Goal: Communication & Community: Answer question/provide support

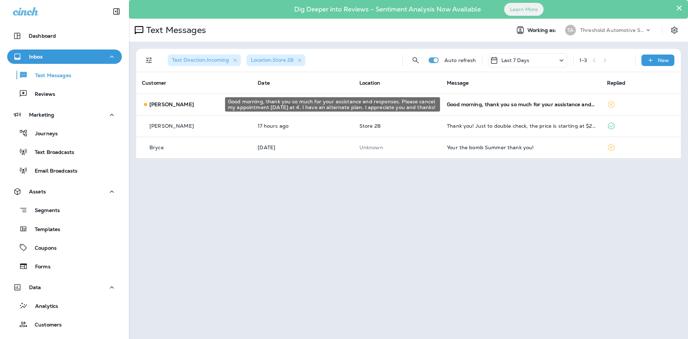
click at [477, 104] on div "Good morning, thank you so much for your assistance and responses. Please cance…" at bounding box center [521, 104] width 148 height 6
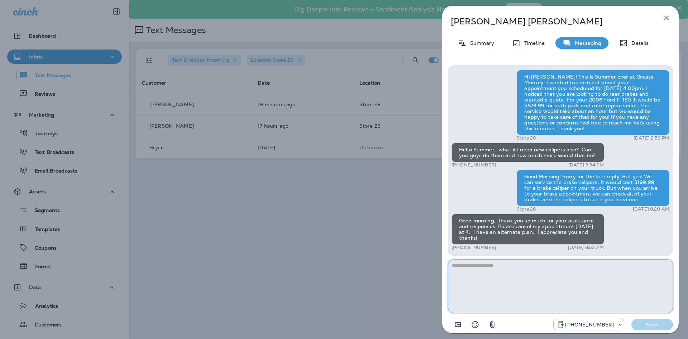
type textarea "*"
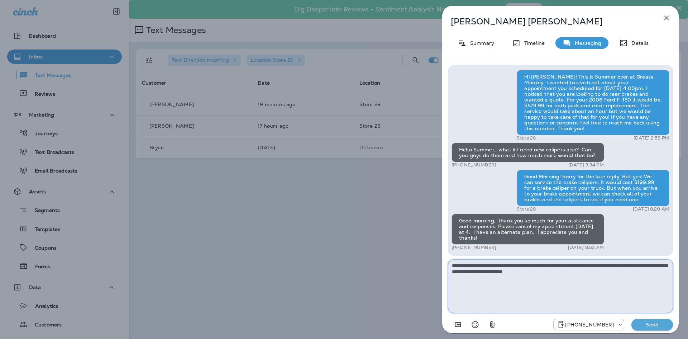
type textarea "**********"
click at [652, 325] on p "Send" at bounding box center [652, 324] width 30 height 6
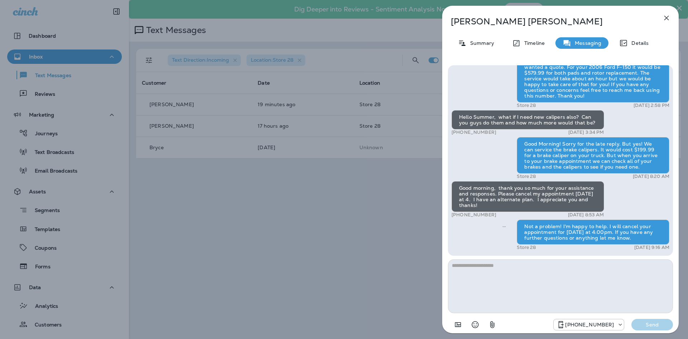
click at [381, 259] on div "[PERSON_NAME] Summary Timeline Messaging Details Hi [PERSON_NAME]! This is Summ…" at bounding box center [344, 169] width 688 height 339
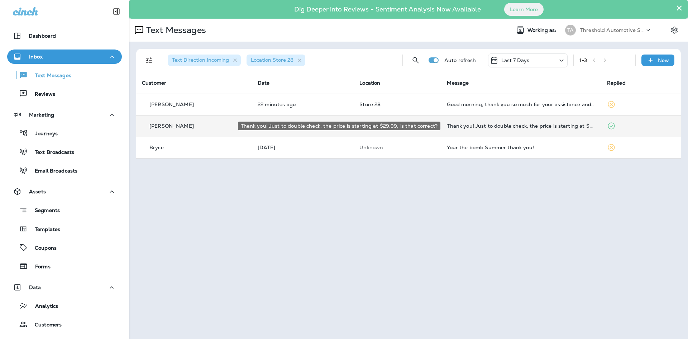
click at [501, 126] on div "Thank you! Just to double check, the price is starting at $29.99, is that corre…" at bounding box center [521, 126] width 148 height 6
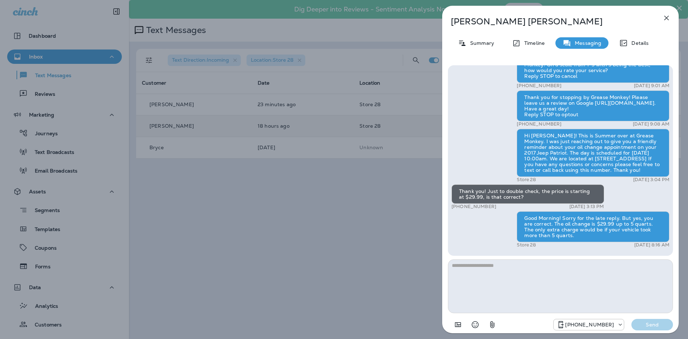
drag, startPoint x: 346, startPoint y: 159, endPoint x: 346, endPoint y: 155, distance: 3.6
click at [345, 157] on div "[PERSON_NAME] Summary Timeline Messaging Details Hey [PERSON_NAME], thanks for …" at bounding box center [344, 169] width 688 height 339
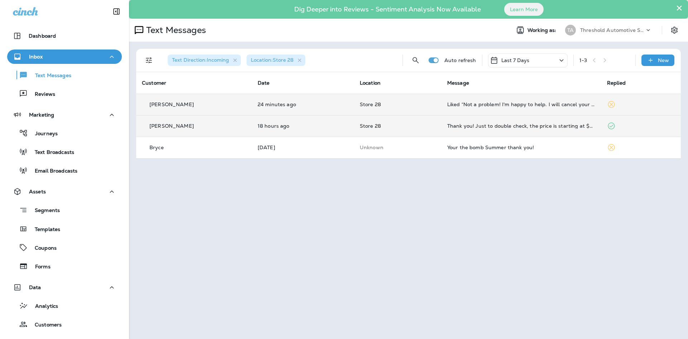
click at [530, 101] on td "Liked “Not a problem! I'm happy to help. I will cancel your appointment for [DA…" at bounding box center [521, 103] width 160 height 21
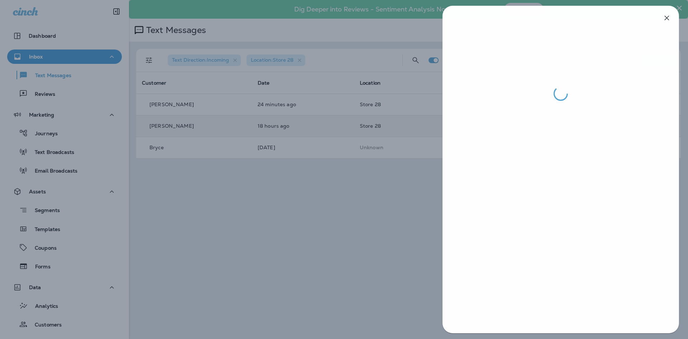
click at [416, 163] on div at bounding box center [344, 169] width 688 height 339
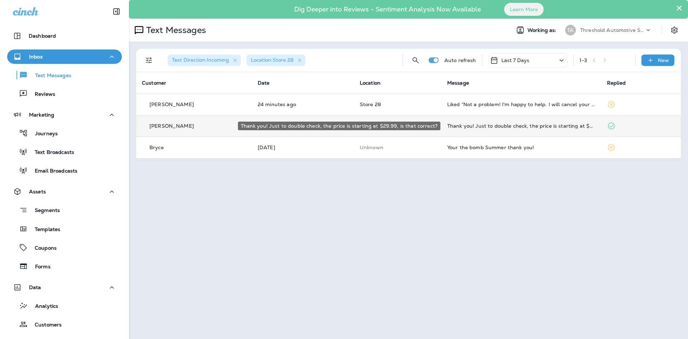
click at [459, 128] on div "Thank you! Just to double check, the price is starting at $29.99, is that corre…" at bounding box center [521, 126] width 148 height 6
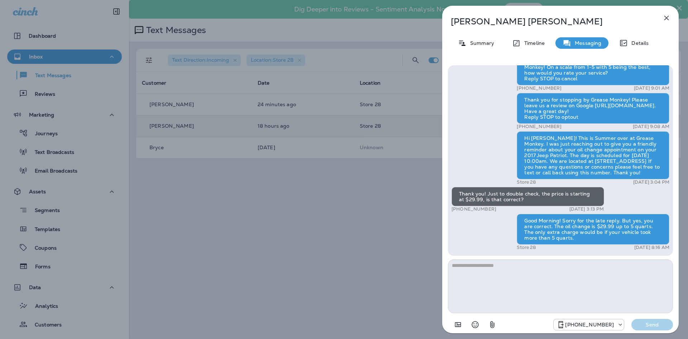
click at [332, 159] on div "[PERSON_NAME] Summary Timeline Messaging Details Hey [PERSON_NAME], thanks for …" at bounding box center [344, 169] width 688 height 339
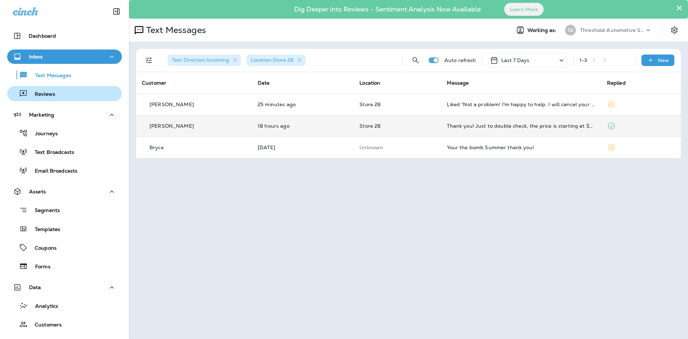
click at [65, 97] on div "Reviews" at bounding box center [64, 93] width 109 height 11
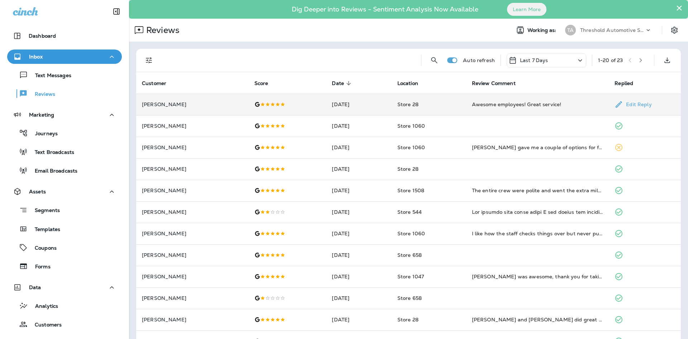
click at [482, 104] on div "Awesome employees! Great service!" at bounding box center [537, 104] width 131 height 7
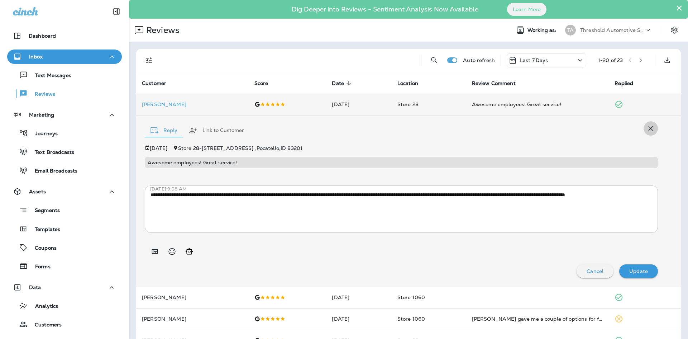
click at [646, 134] on button "button" at bounding box center [650, 128] width 14 height 14
